Goal: Task Accomplishment & Management: Understand process/instructions

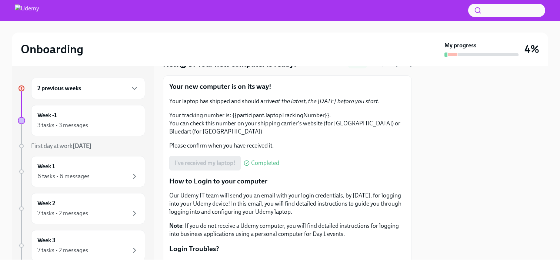
scroll to position [156, 0]
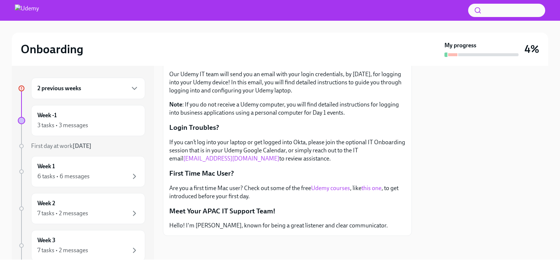
click at [99, 89] on div "2 previous weeks" at bounding box center [88, 88] width 102 height 9
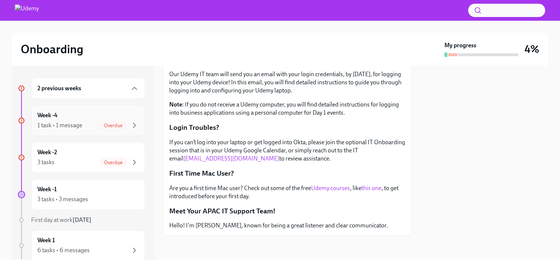
click at [102, 123] on span "Overdue" at bounding box center [113, 126] width 27 height 6
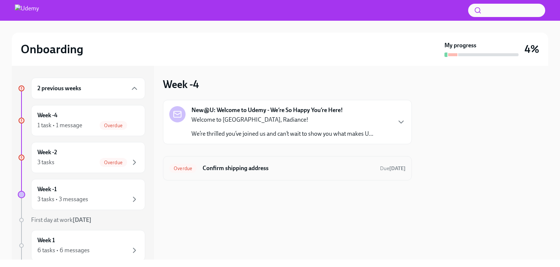
click at [235, 169] on h6 "Confirm shipping address" at bounding box center [289, 168] width 172 height 8
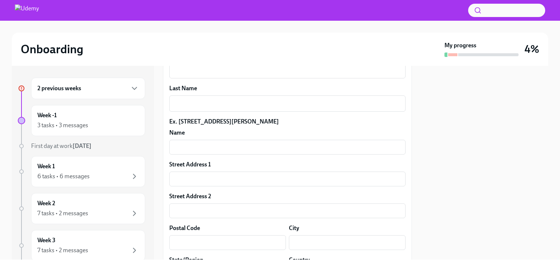
scroll to position [283, 0]
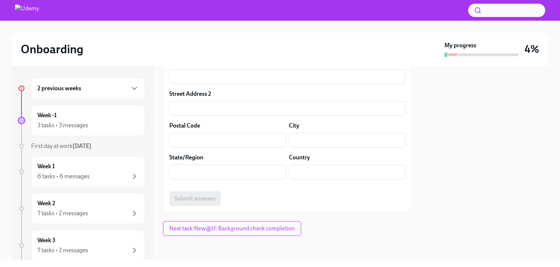
click at [102, 92] on div "2 previous weeks" at bounding box center [88, 88] width 102 height 9
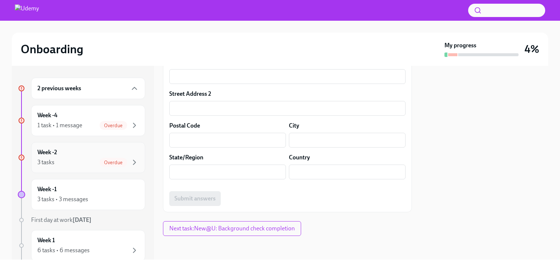
click at [101, 161] on span "Overdue" at bounding box center [113, 163] width 27 height 6
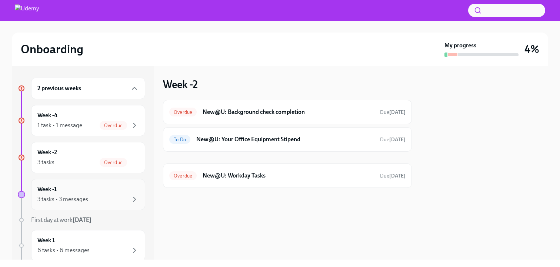
click at [111, 188] on div "Week -1 3 tasks • 3 messages" at bounding box center [88, 195] width 102 height 19
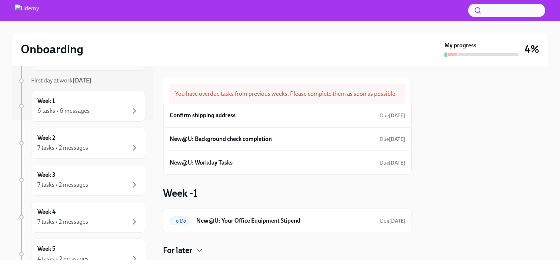
scroll to position [163, 0]
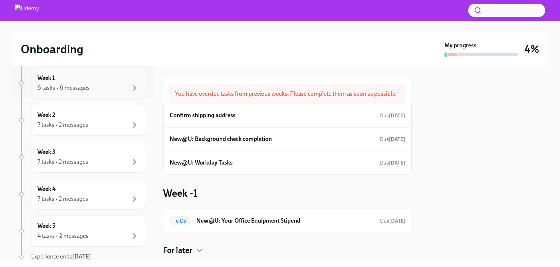
click at [103, 93] on div "Week 1 6 tasks • 6 messages" at bounding box center [88, 83] width 114 height 31
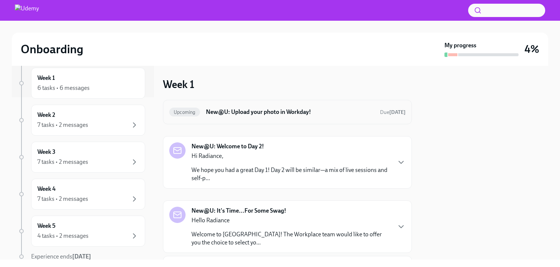
click at [270, 107] on div "Upcoming New@U: Upload your photo in Workday! Due [DATE]" at bounding box center [287, 112] width 236 height 12
